Goal: Task Accomplishment & Management: Manage account settings

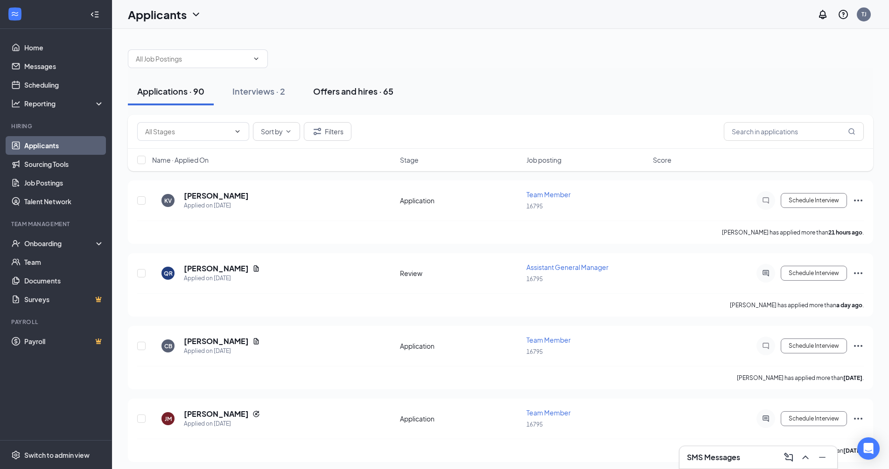
click at [375, 101] on button "Offers and hires · 65" at bounding box center [353, 91] width 99 height 28
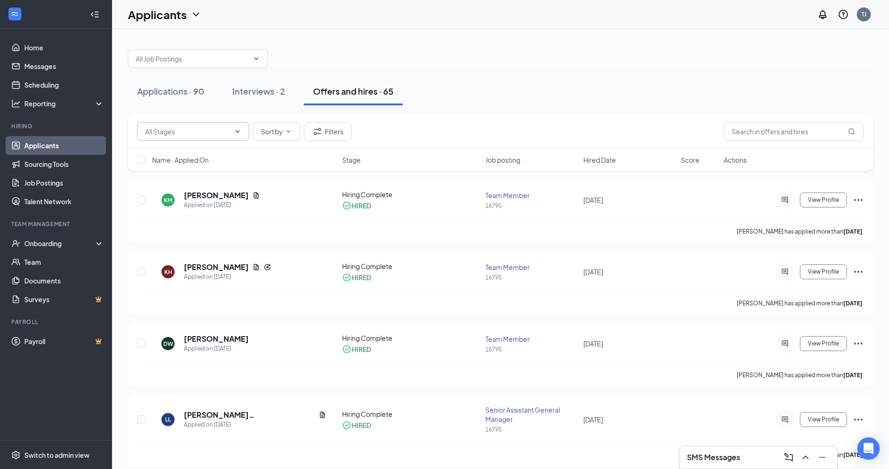
click at [206, 132] on input "text" at bounding box center [187, 131] width 85 height 10
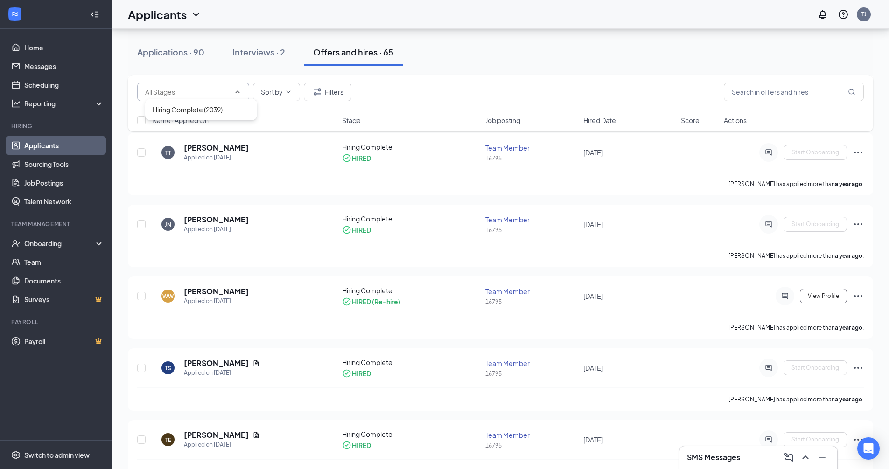
scroll to position [4422, 0]
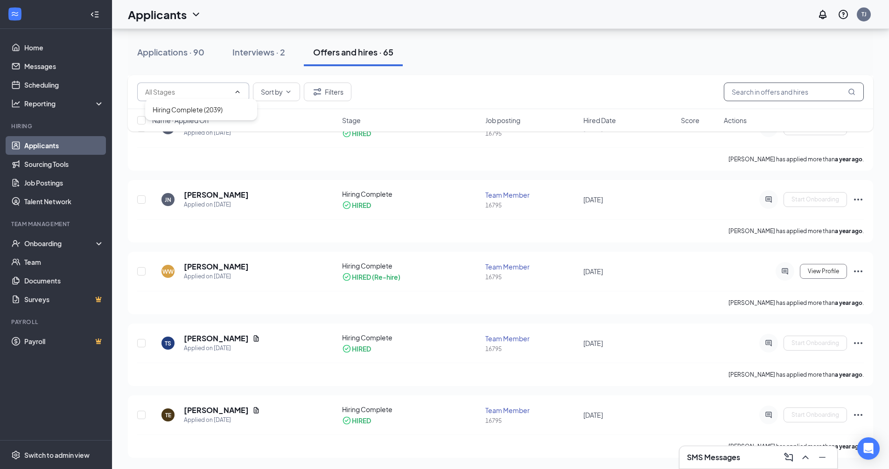
click at [762, 87] on input "text" at bounding box center [793, 92] width 140 height 19
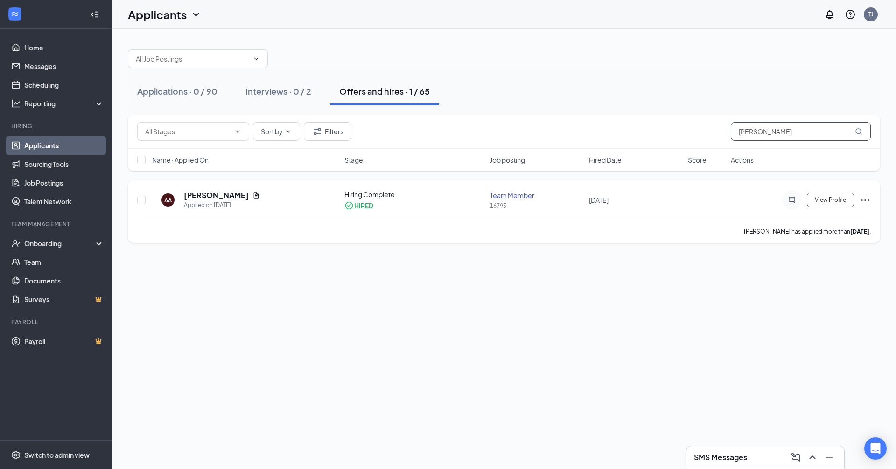
type input "[PERSON_NAME]"
click at [862, 197] on icon "Ellipses" at bounding box center [864, 200] width 11 height 11
click at [836, 199] on span "View Profile" at bounding box center [829, 200] width 31 height 7
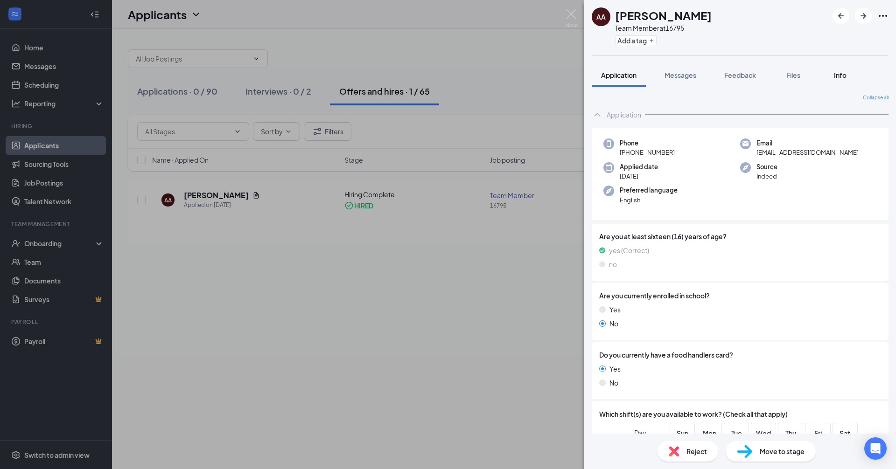
click at [846, 74] on span "Info" at bounding box center [840, 75] width 13 height 8
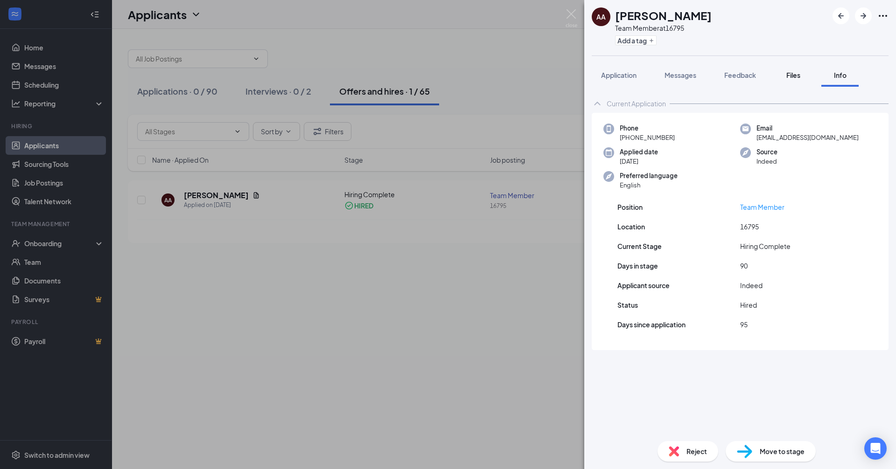
click at [785, 71] on button "Files" at bounding box center [792, 74] width 37 height 23
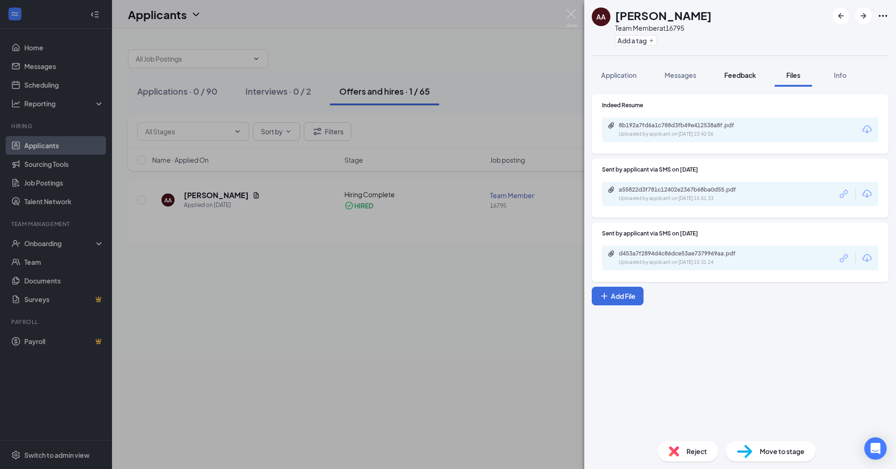
click at [748, 78] on span "Feedback" at bounding box center [740, 75] width 32 height 8
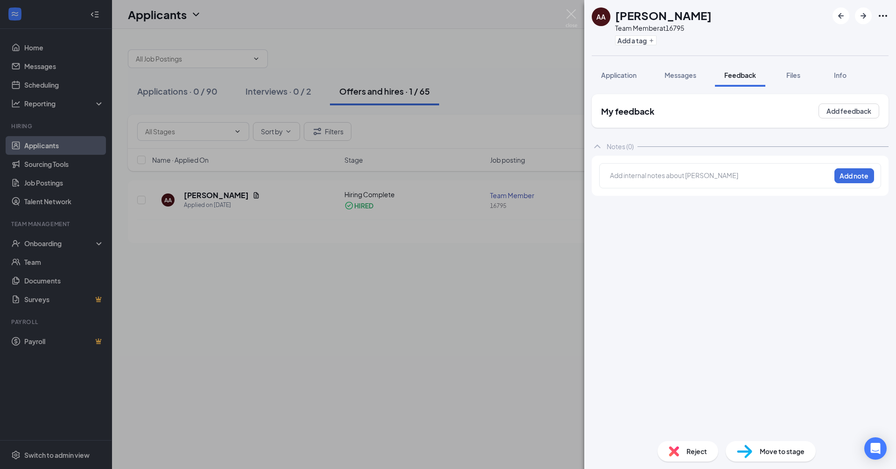
click at [888, 18] on div "AA [PERSON_NAME] Team Member at 16795 Add a tag" at bounding box center [740, 28] width 312 height 56
click at [886, 14] on icon "Ellipses" at bounding box center [882, 15] width 11 height 11
drag, startPoint x: 653, startPoint y: 85, endPoint x: 666, endPoint y: 79, distance: 14.0
click at [654, 83] on div "Application Messages Feedback Files Info" at bounding box center [739, 74] width 297 height 23
click at [621, 76] on span "Application" at bounding box center [618, 75] width 35 height 8
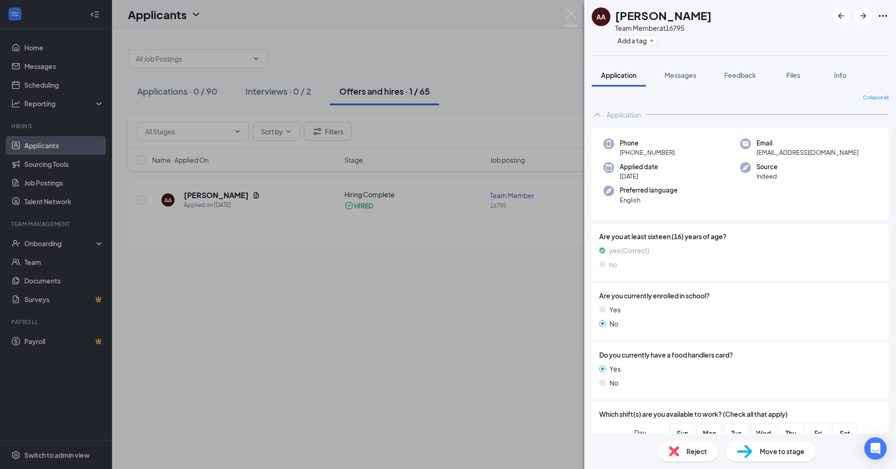
click at [745, 455] on img at bounding box center [744, 452] width 15 height 14
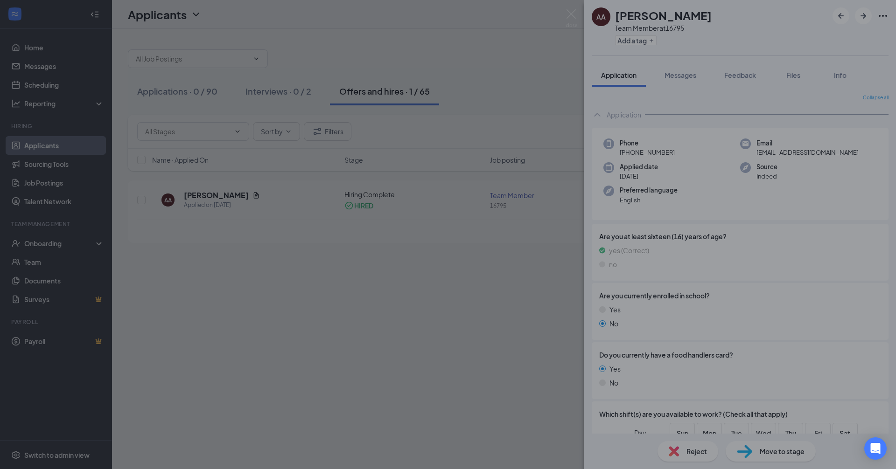
type input "Hiring Complete (current stage)"
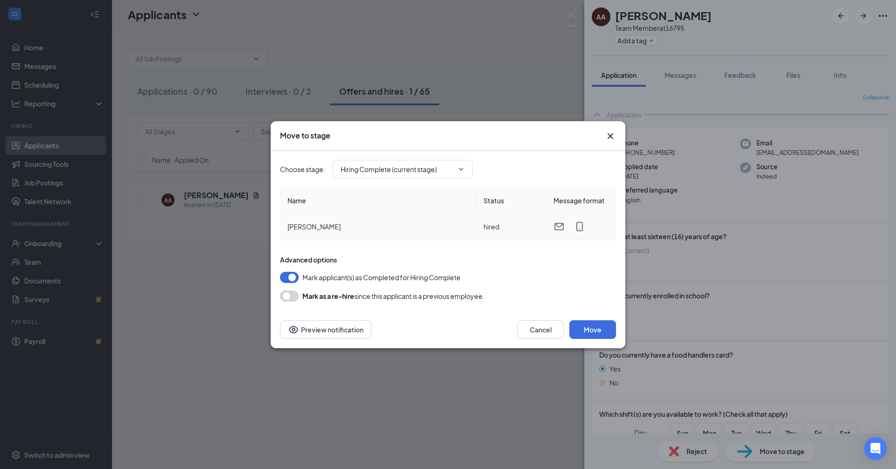
click at [490, 229] on td "hired" at bounding box center [511, 227] width 70 height 27
click at [452, 165] on input "Hiring Complete (current stage)" at bounding box center [397, 169] width 113 height 10
drag, startPoint x: 508, startPoint y: 176, endPoint x: 590, endPoint y: 128, distance: 94.5
click at [517, 173] on div "Choose stage : Hiring Complete (current stage) Application review Onsite Interv…" at bounding box center [448, 169] width 336 height 19
click at [606, 134] on icon "Cross" at bounding box center [610, 136] width 11 height 11
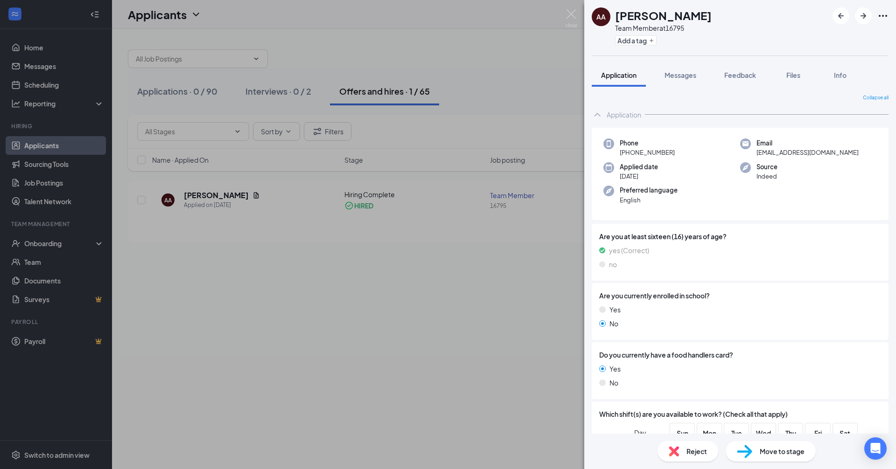
click at [483, 168] on div "AA [PERSON_NAME] Team Member at 16795 Add a tag Application Messages Feedback F…" at bounding box center [448, 234] width 896 height 469
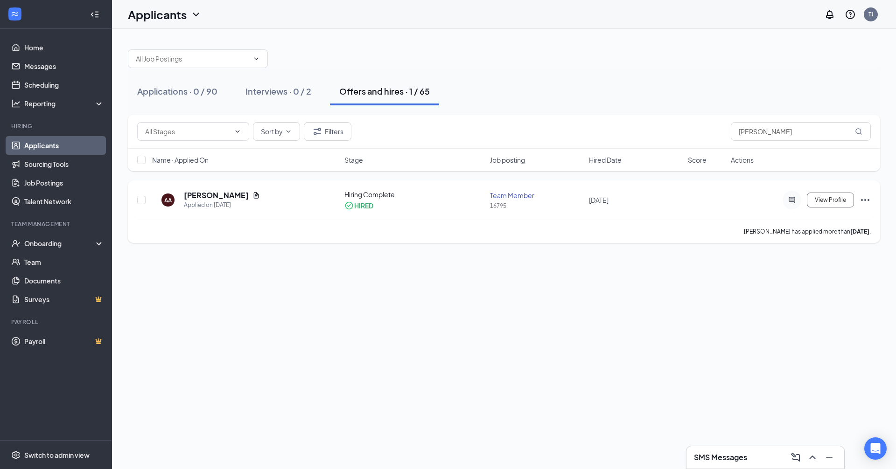
click at [326, 197] on div "AA [PERSON_NAME] Applied on [DATE]" at bounding box center [245, 200] width 187 height 20
